Goal: Transaction & Acquisition: Purchase product/service

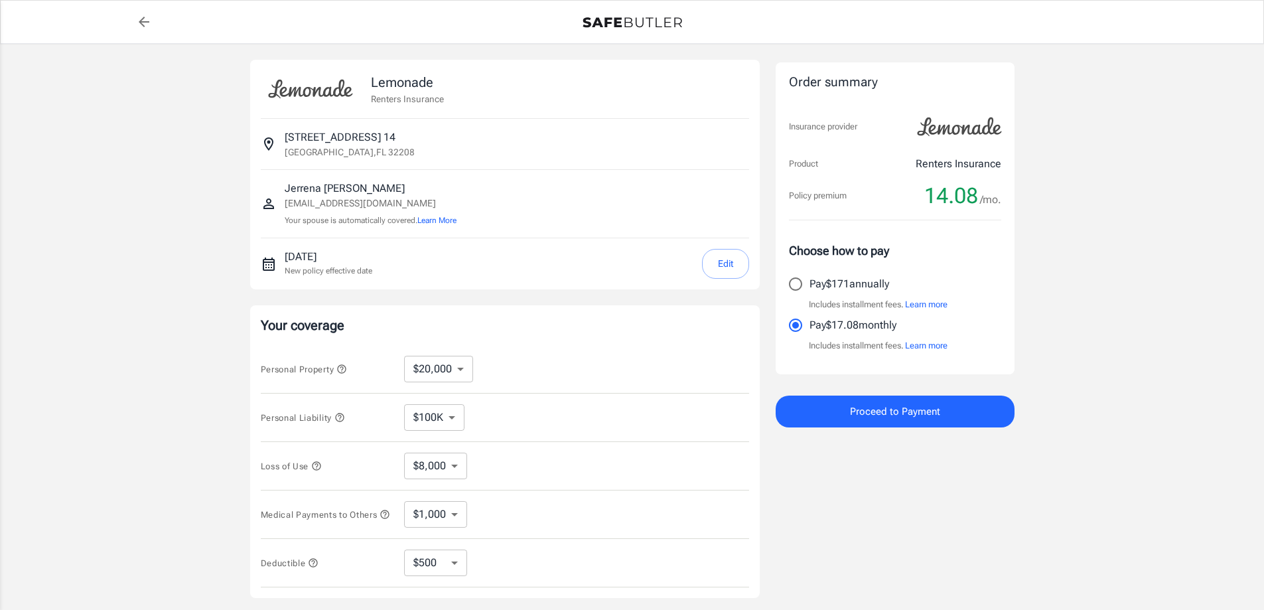
select select "20000"
select select "500"
drag, startPoint x: 370, startPoint y: 78, endPoint x: 444, endPoint y: 99, distance: 76.6
click at [444, 99] on div "Lemonade Renters Insurance" at bounding box center [505, 88] width 488 height 37
copy div "Lemonade Renters Insurance"
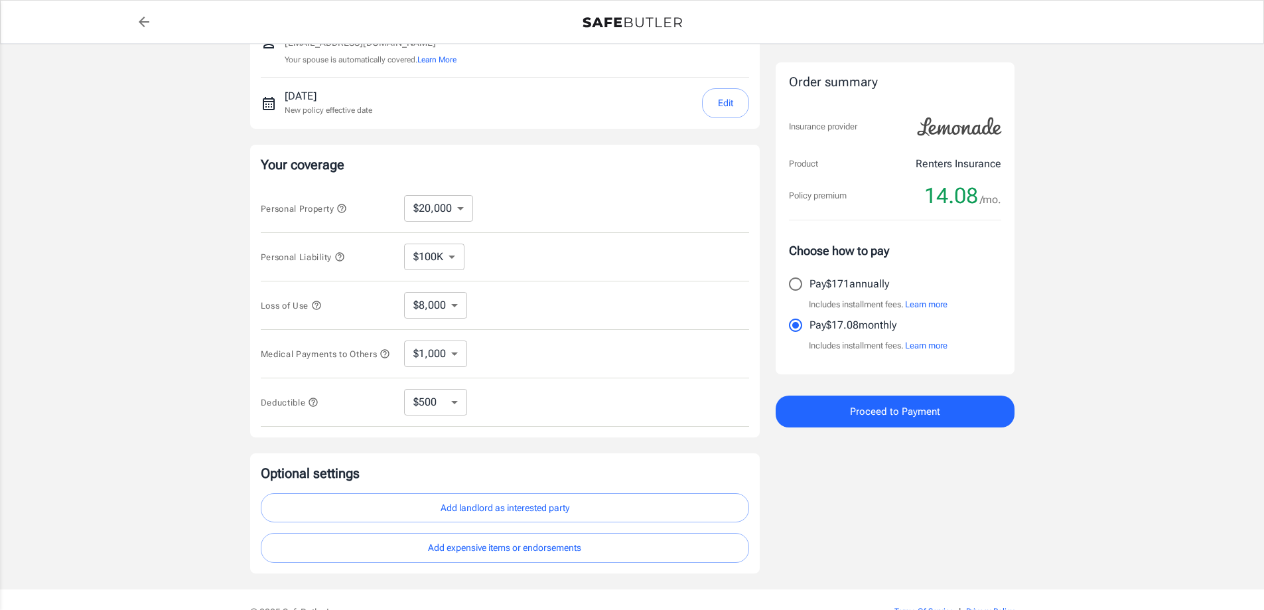
scroll to position [199, 0]
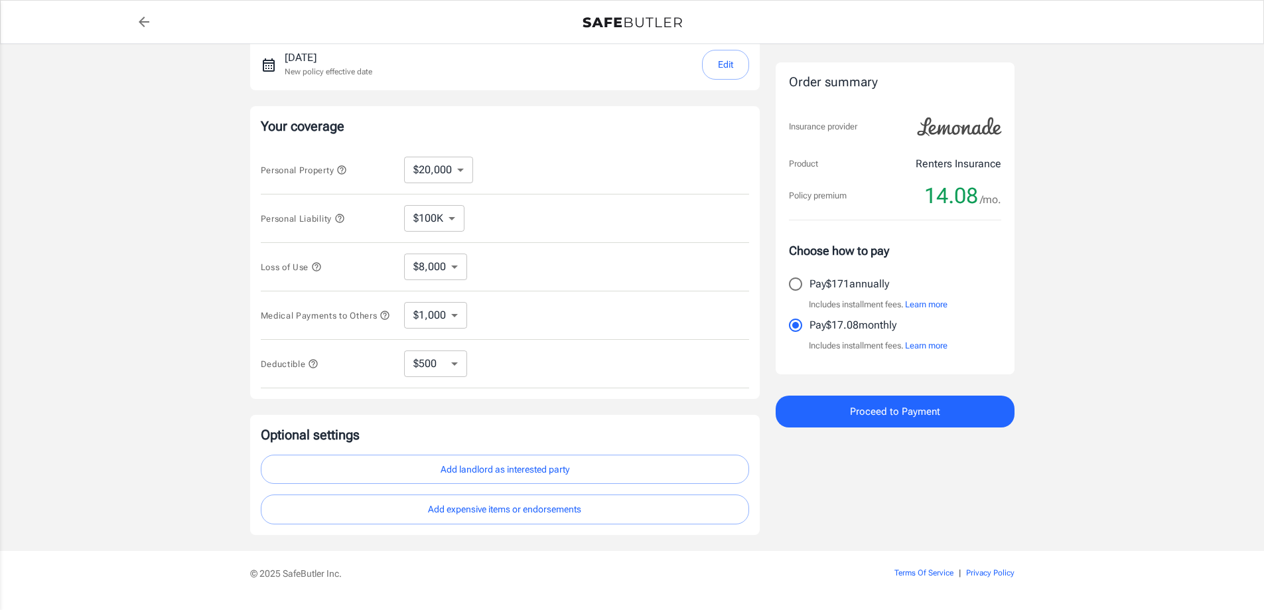
click at [341, 217] on icon "button" at bounding box center [339, 218] width 11 height 11
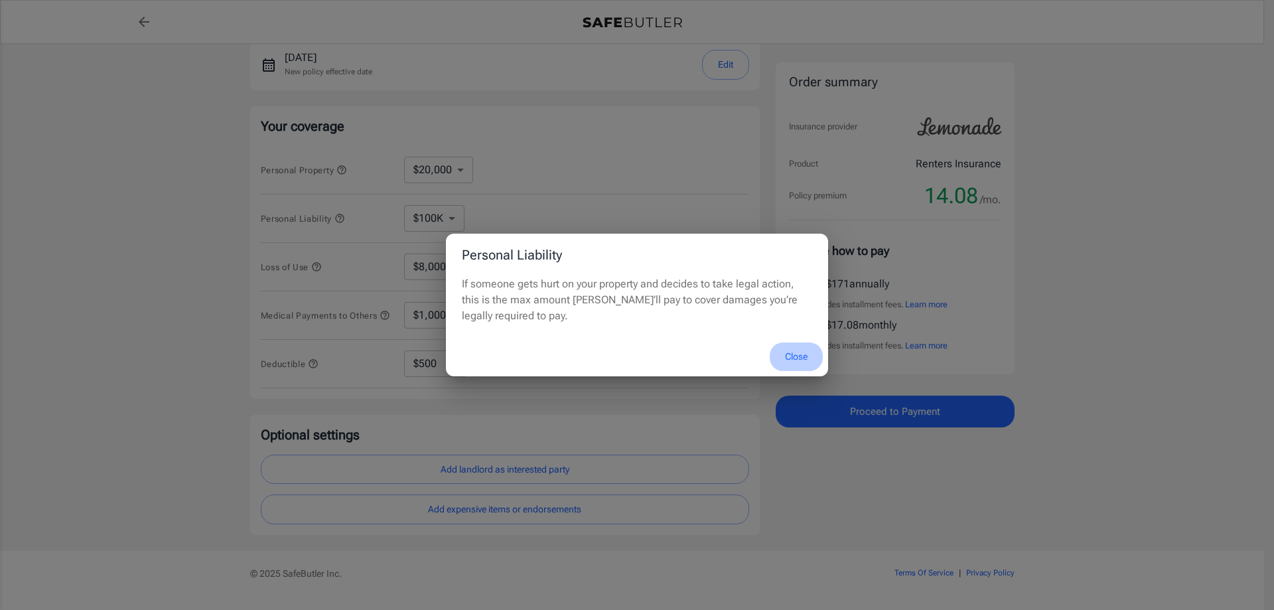
click at [786, 354] on button "Close" at bounding box center [796, 356] width 53 height 29
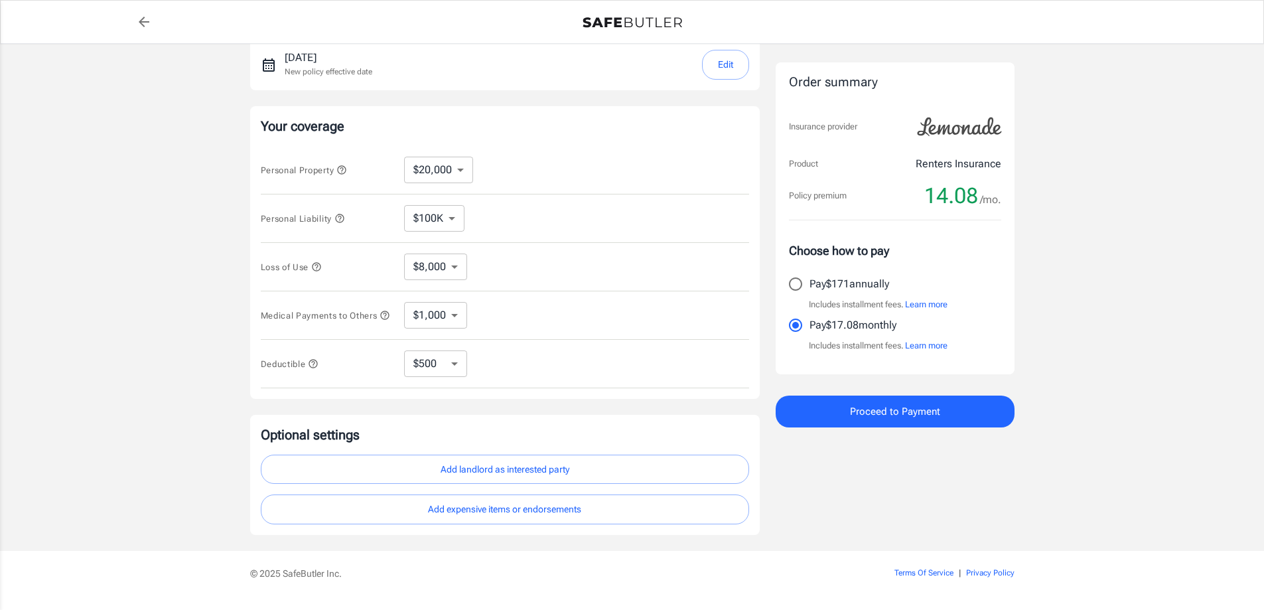
click at [320, 264] on icon "button" at bounding box center [316, 266] width 11 height 11
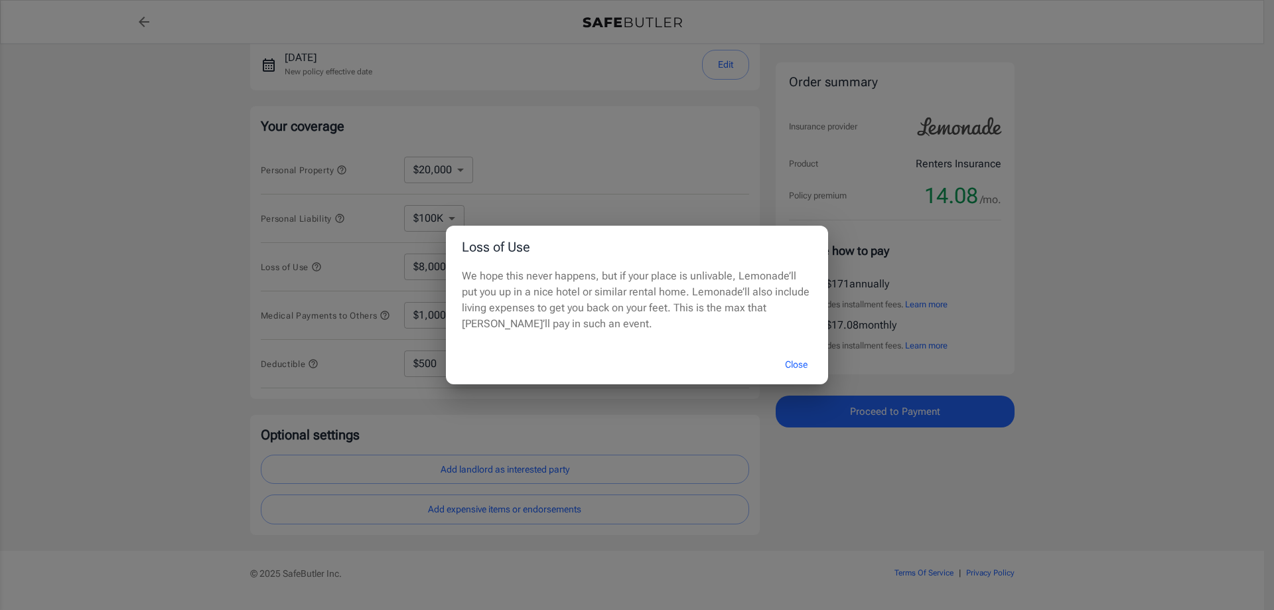
click at [797, 366] on button "Close" at bounding box center [796, 364] width 53 height 29
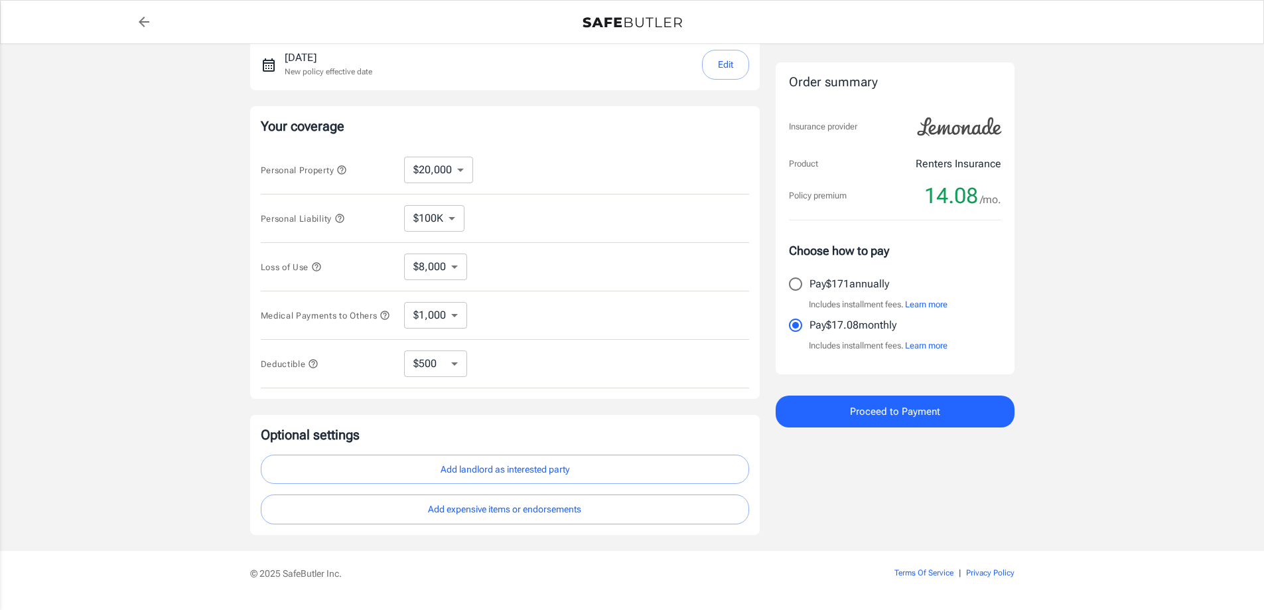
click at [343, 220] on icon "button" at bounding box center [339, 218] width 11 height 11
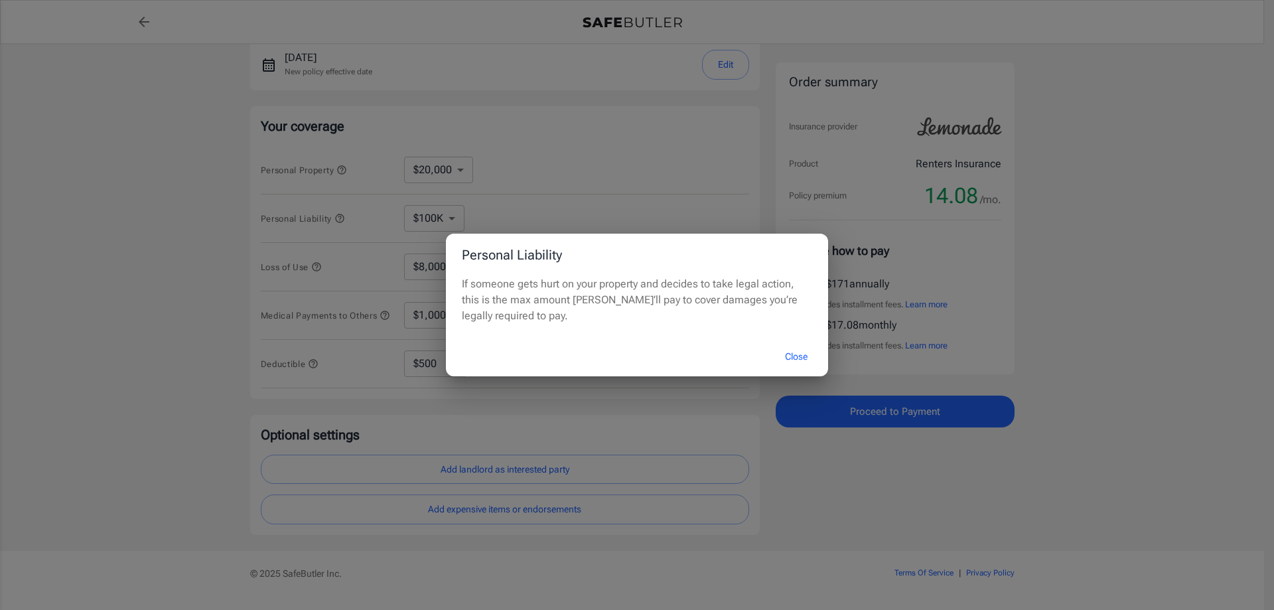
click at [796, 366] on button "Close" at bounding box center [796, 356] width 53 height 29
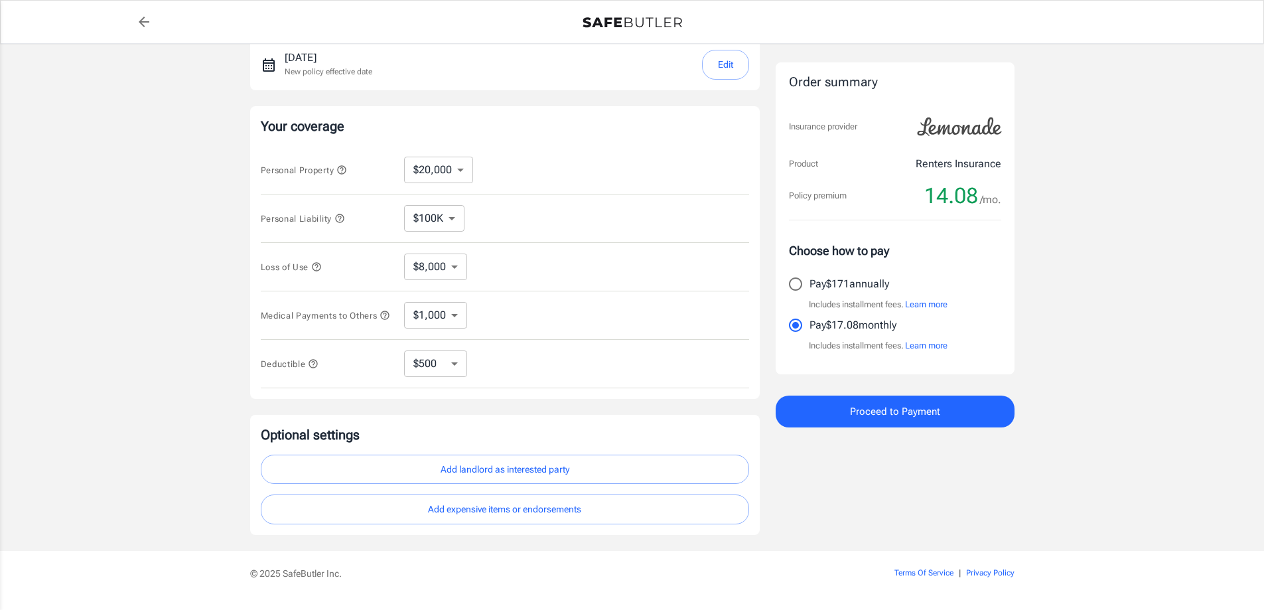
click at [342, 169] on icon "button" at bounding box center [341, 170] width 11 height 11
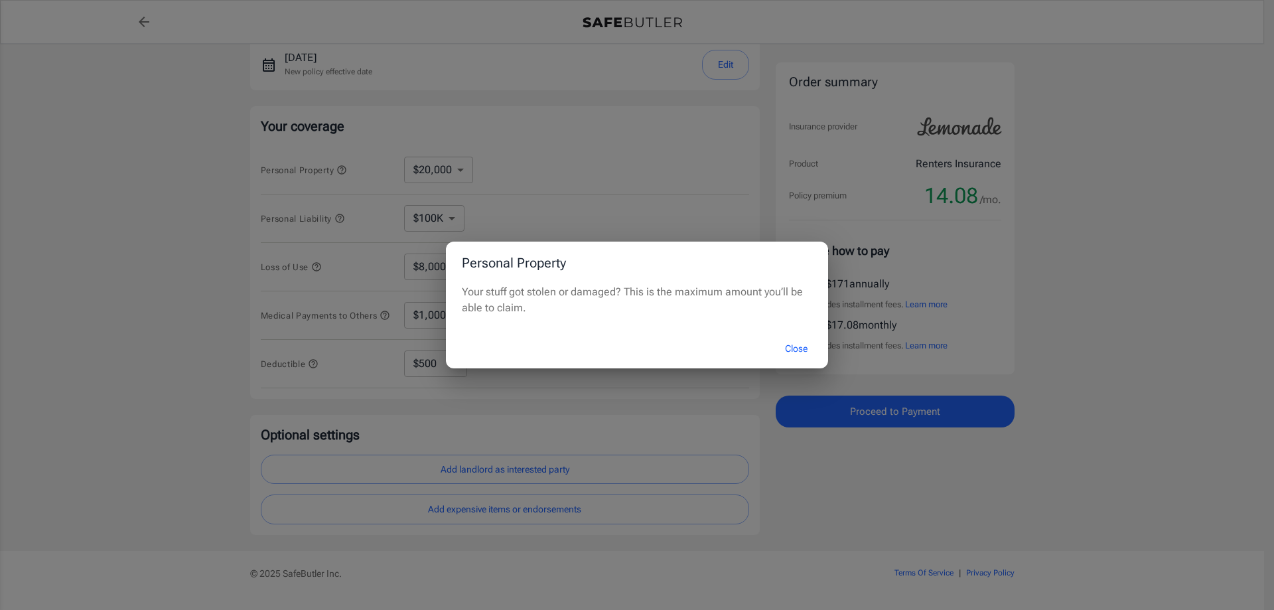
click at [796, 352] on button "Close" at bounding box center [796, 348] width 53 height 29
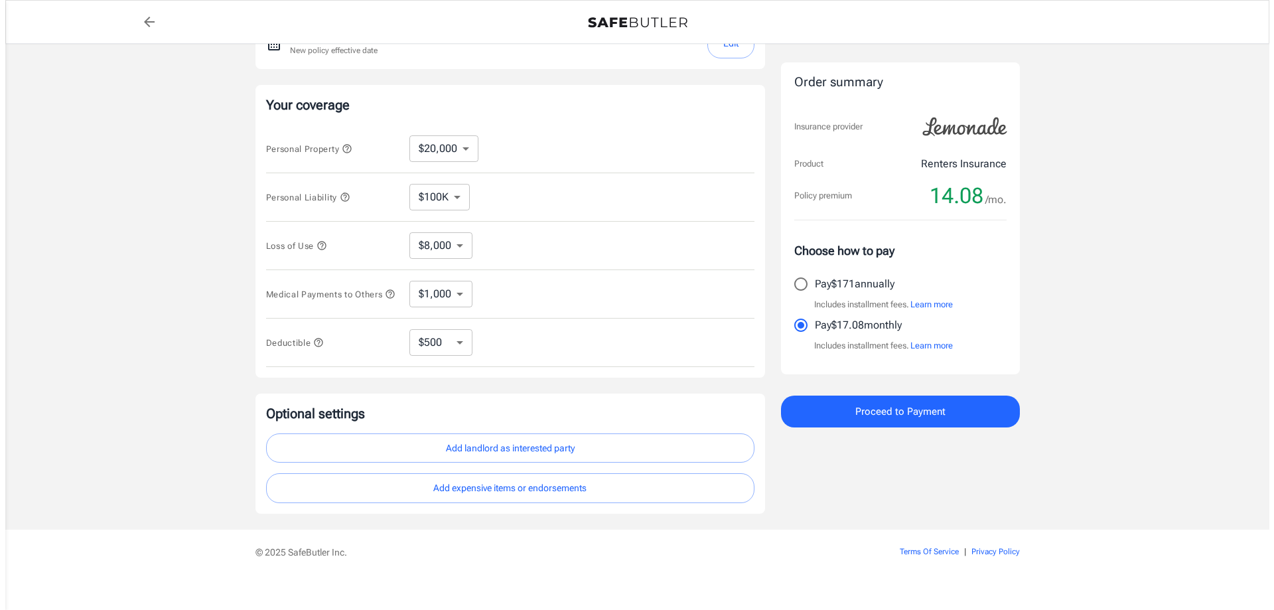
scroll to position [238, 0]
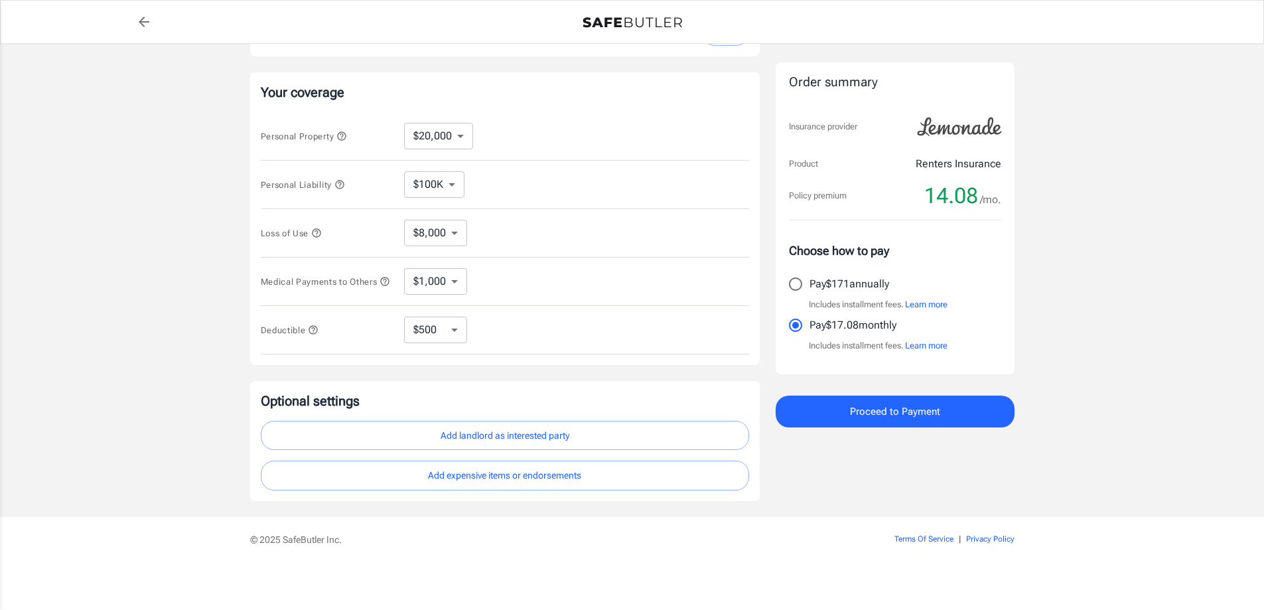
click at [874, 408] on span "Proceed to Payment" at bounding box center [895, 411] width 90 height 17
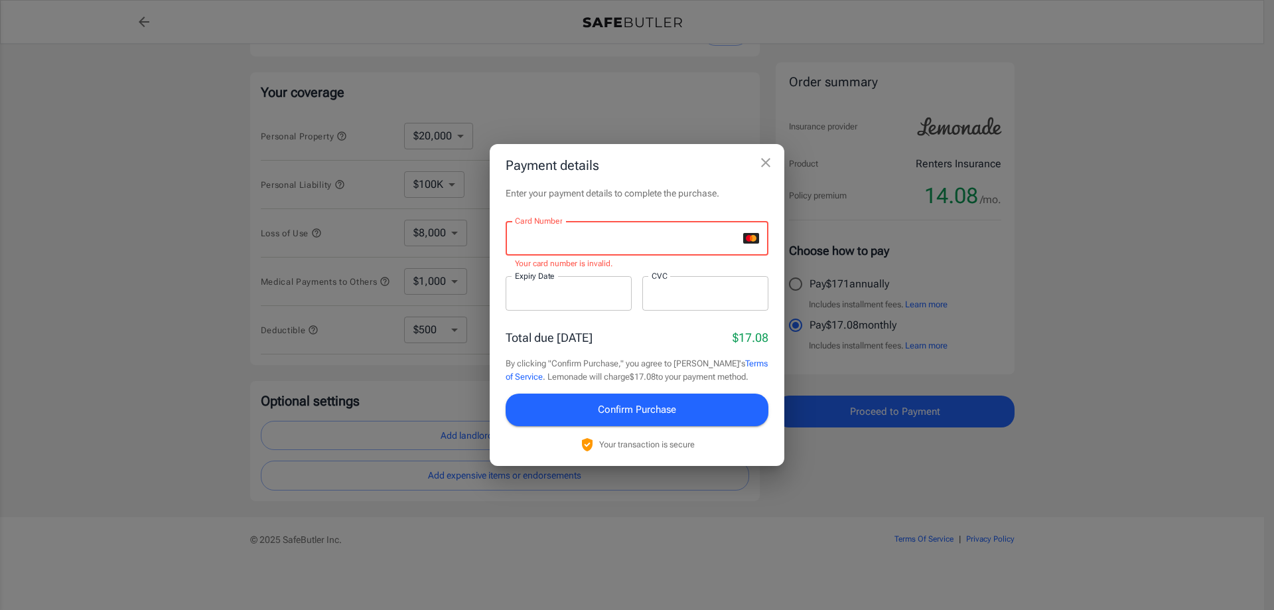
click at [564, 316] on p "​" at bounding box center [568, 318] width 107 height 13
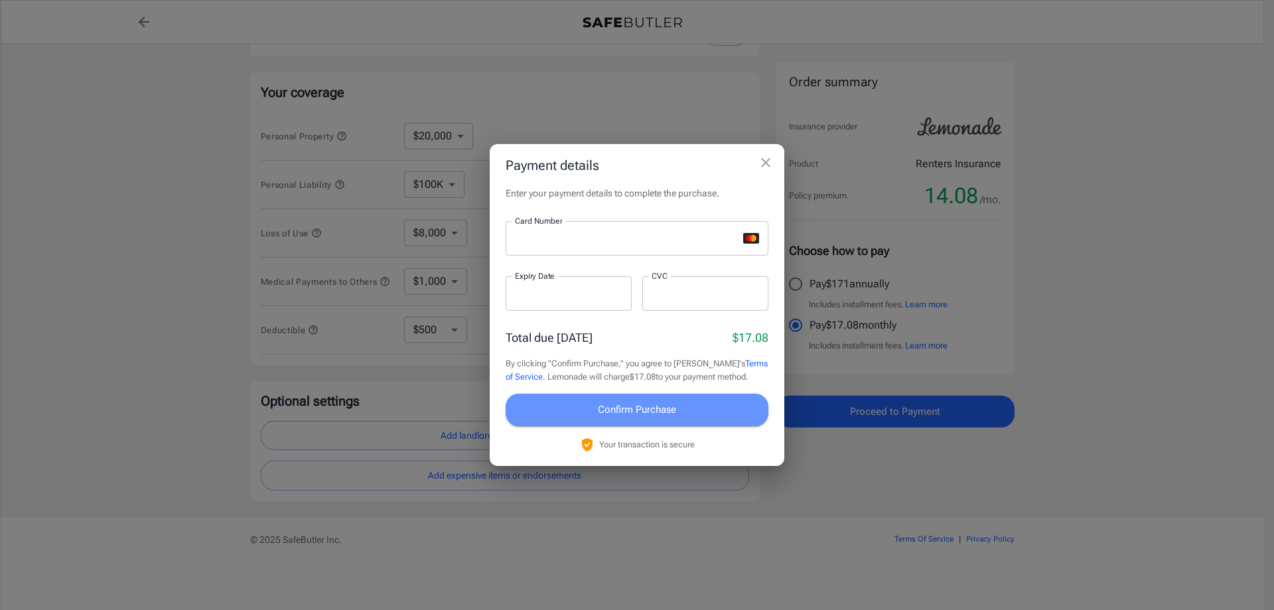
click at [650, 412] on span "Confirm Purchase" at bounding box center [637, 409] width 78 height 17
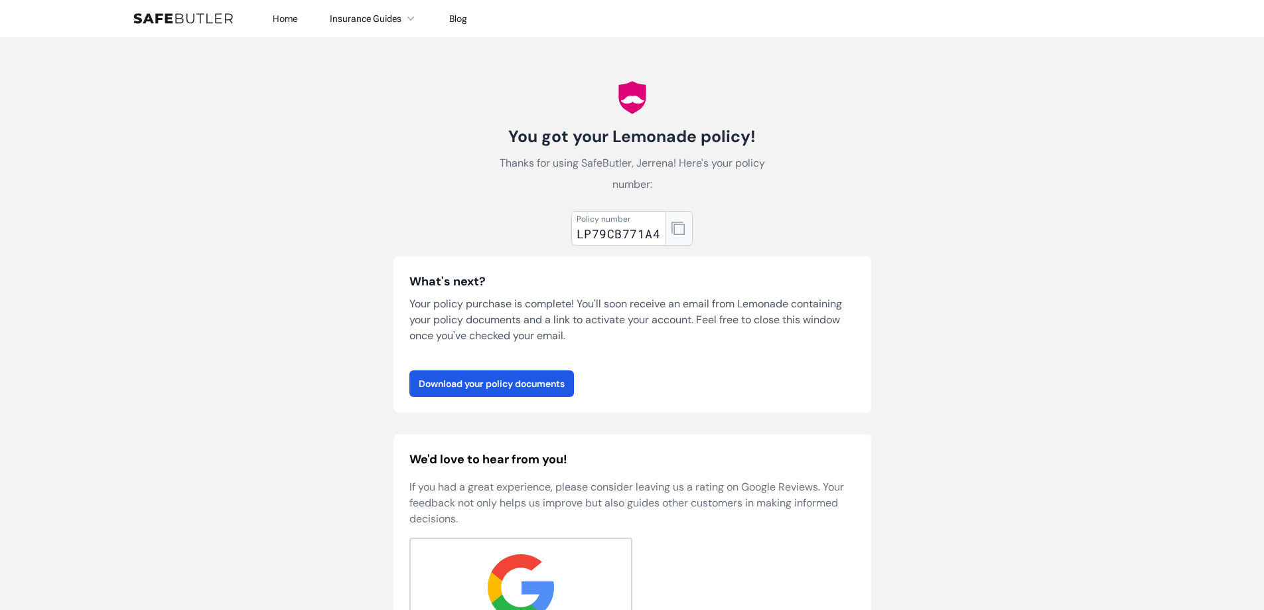
click at [680, 230] on icon "button" at bounding box center [677, 228] width 13 height 13
click at [523, 386] on link "Download your policy documents" at bounding box center [491, 383] width 165 height 27
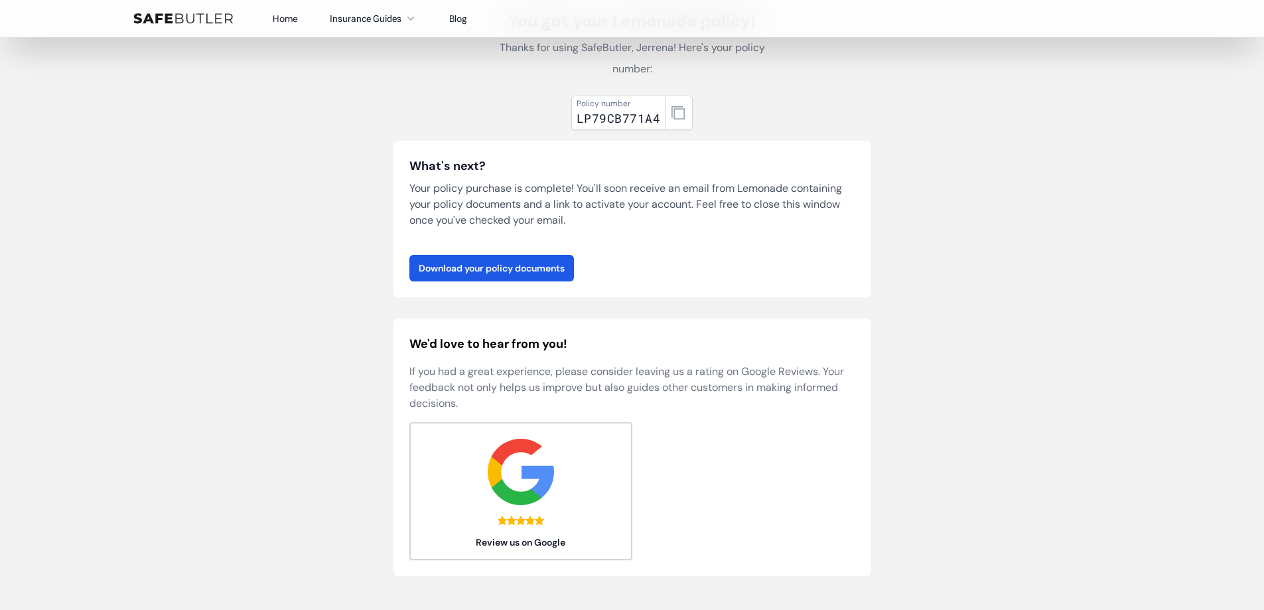
scroll to position [113, 0]
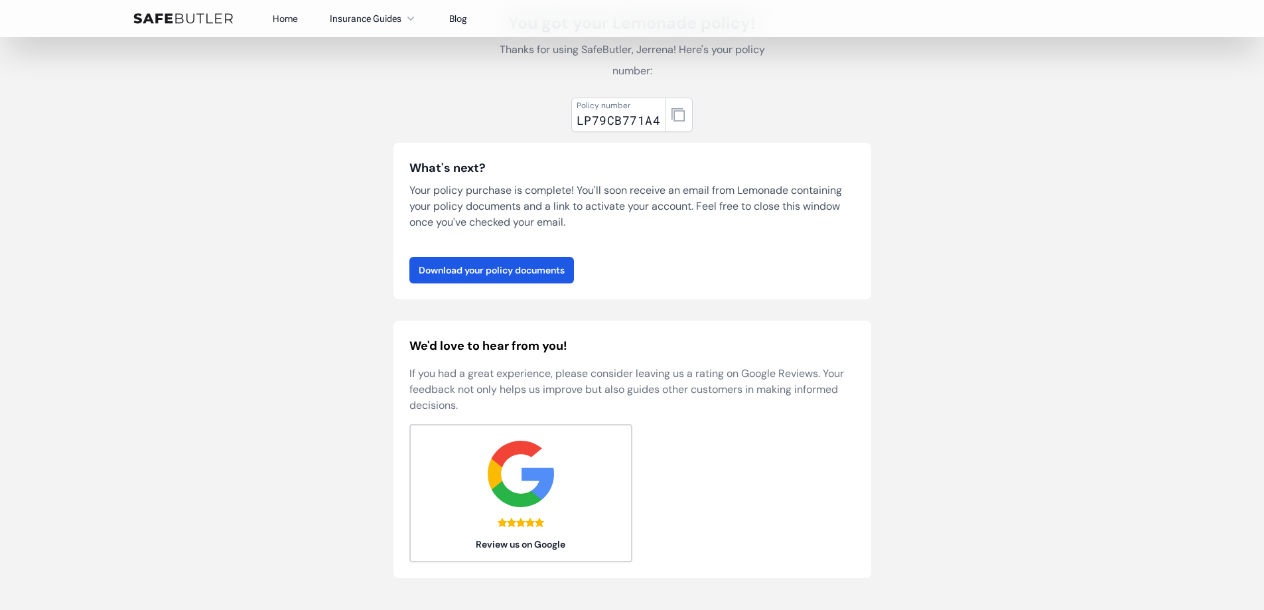
click at [356, 18] on button "Insurance Guides" at bounding box center [374, 19] width 88 height 16
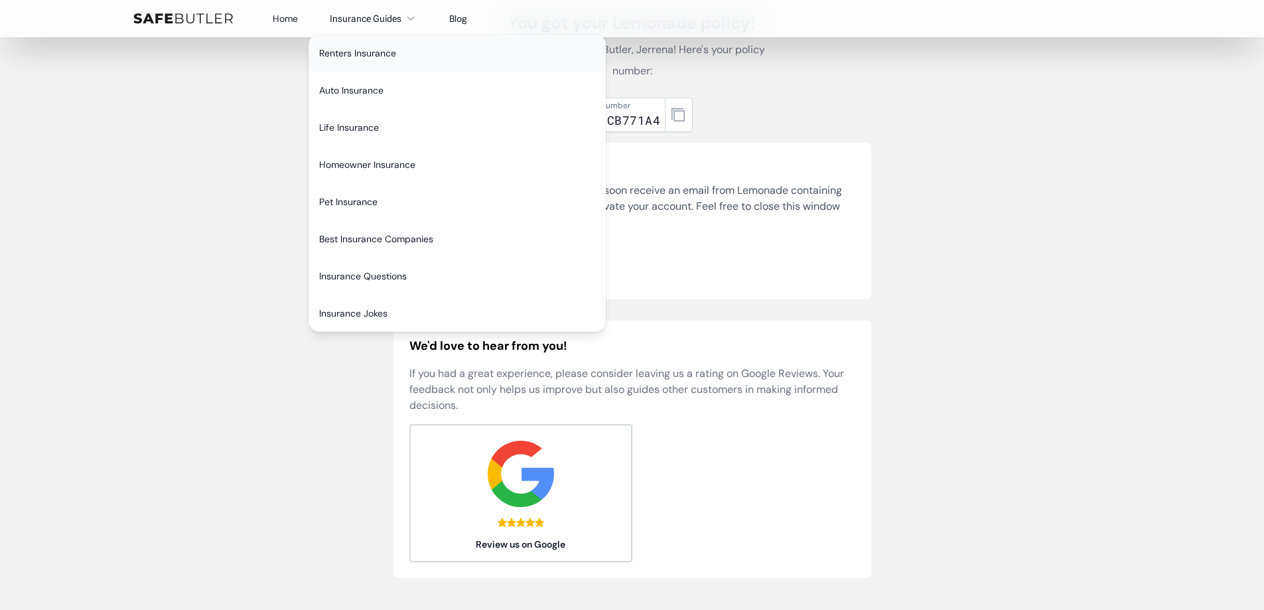
click at [361, 54] on link "Renters Insurance" at bounding box center [457, 52] width 297 height 37
